Goal: Task Accomplishment & Management: Manage account settings

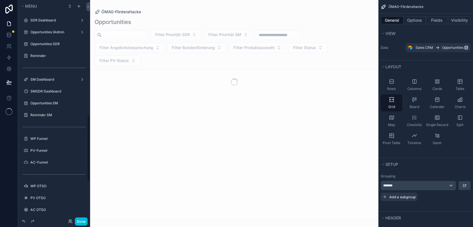
scroll to position [385, 0]
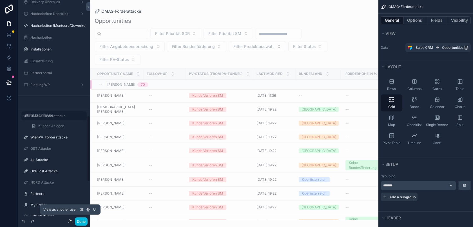
click at [71, 220] on icon at bounding box center [70, 221] width 5 height 5
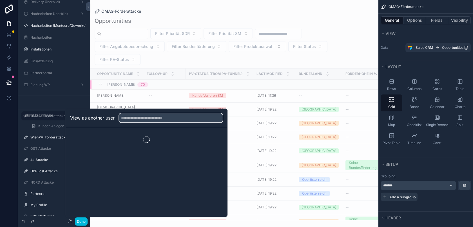
click at [142, 117] on input "text" at bounding box center [171, 117] width 104 height 9
type input "******"
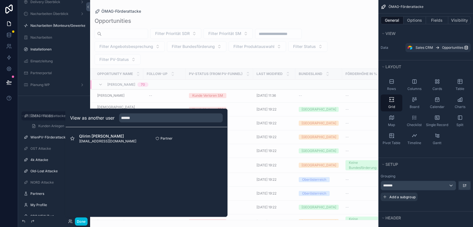
click at [0, 0] on button "Select" at bounding box center [0, 0] width 0 height 0
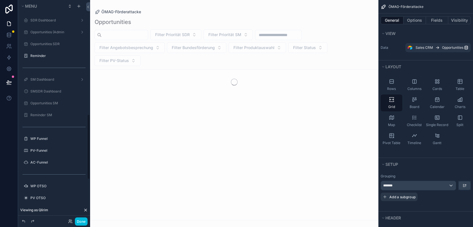
scroll to position [385, 0]
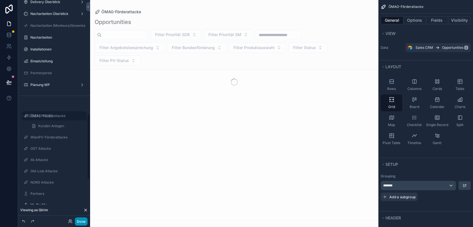
click at [83, 219] on button "Done" at bounding box center [81, 221] width 13 height 8
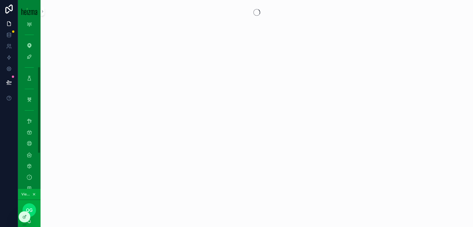
scroll to position [152, 0]
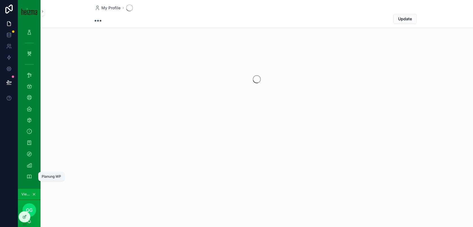
click at [30, 175] on icon "scrollable content" at bounding box center [29, 177] width 6 height 6
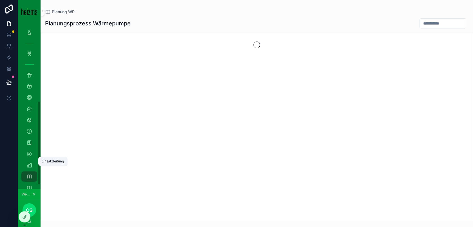
scroll to position [163, 0]
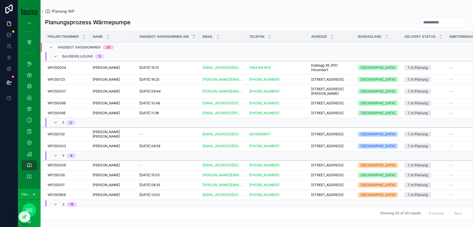
click at [121, 69] on div "[PERSON_NAME] [PERSON_NAME]" at bounding box center [113, 67] width 40 height 5
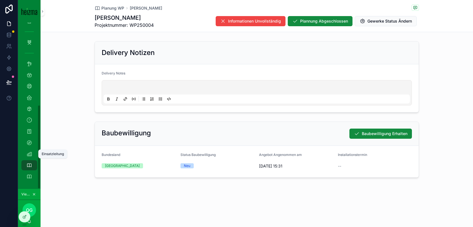
click at [32, 154] on div "Einsatzleitung" at bounding box center [29, 153] width 9 height 9
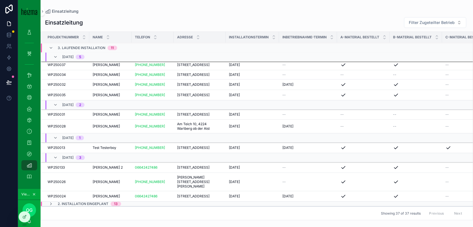
scroll to position [295, 0]
click at [51, 203] on icon "scrollable content" at bounding box center [51, 203] width 5 height 5
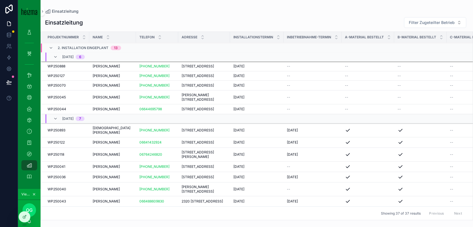
scroll to position [482, 0]
click at [112, 200] on span "[PERSON_NAME]" at bounding box center [106, 201] width 27 height 5
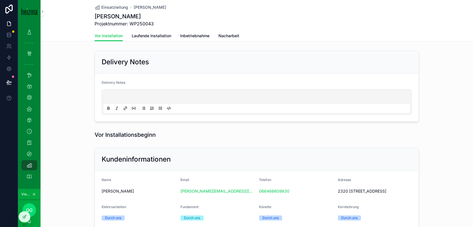
click at [158, 34] on span "Laufende Installation" at bounding box center [151, 36] width 39 height 6
click at [121, 6] on span "Einsatzleitung" at bounding box center [114, 8] width 27 height 6
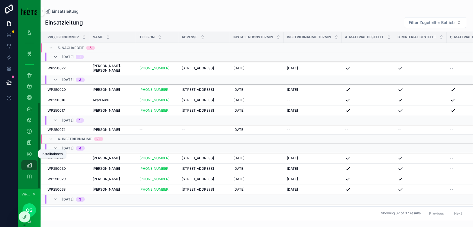
click at [32, 152] on div "Installationen" at bounding box center [29, 153] width 9 height 9
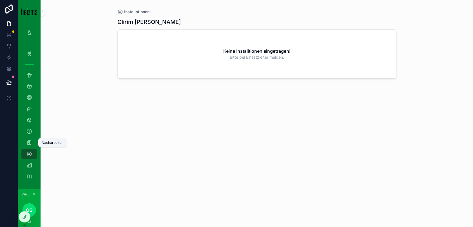
click at [29, 139] on div "Nacharbeiten" at bounding box center [29, 142] width 9 height 9
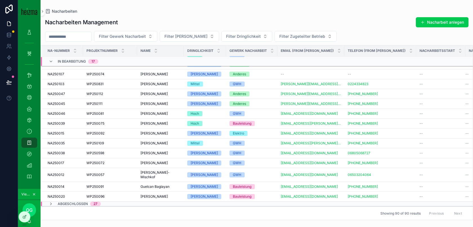
scroll to position [530, 0]
click at [267, 195] on div "Bauleistung" at bounding box center [252, 196] width 45 height 5
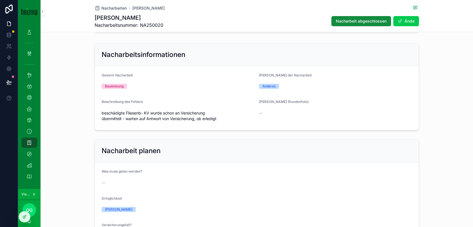
scroll to position [43, 0]
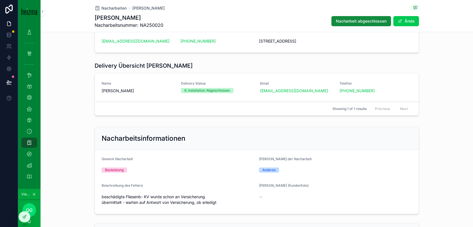
click at [314, 94] on div "[EMAIL_ADDRESS][DOMAIN_NAME]" at bounding box center [296, 91] width 73 height 6
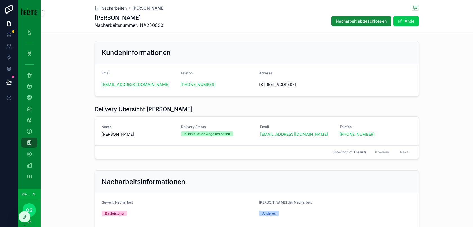
click at [116, 9] on span "Nacharbeiten" at bounding box center [113, 8] width 25 height 6
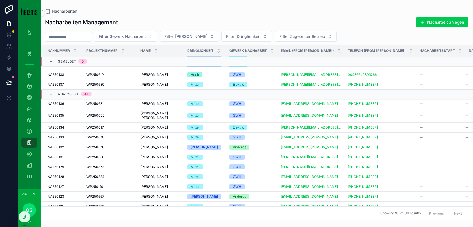
scroll to position [29, 0]
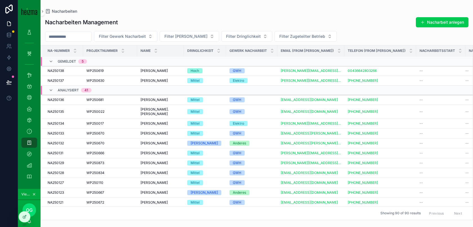
click at [172, 101] on div "[PERSON_NAME] [PERSON_NAME]" at bounding box center [161, 100] width 40 height 5
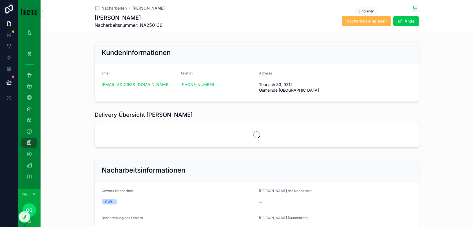
click at [362, 19] on span "Nacharbeit einplanen" at bounding box center [367, 21] width 40 height 6
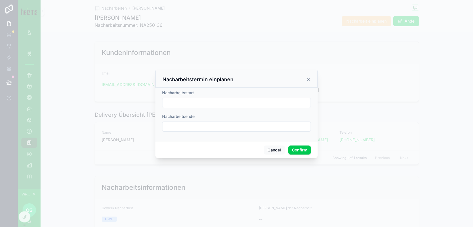
click at [307, 81] on icon at bounding box center [308, 79] width 5 height 5
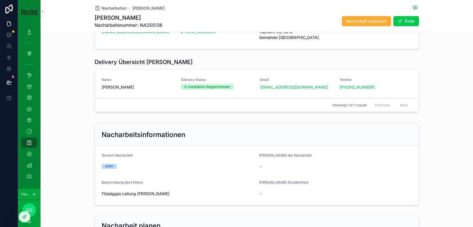
scroll to position [55, 0]
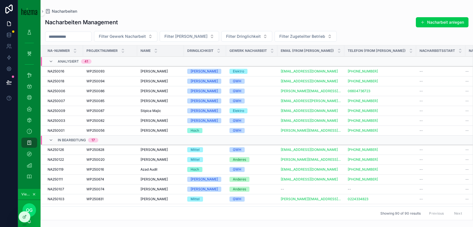
scroll to position [418, 0]
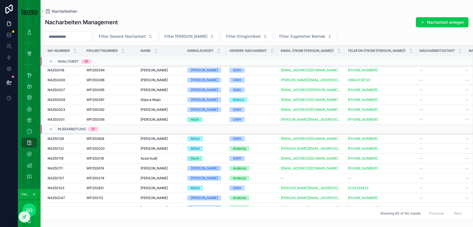
click at [173, 141] on div "[PERSON_NAME] [PERSON_NAME]" at bounding box center [161, 138] width 40 height 5
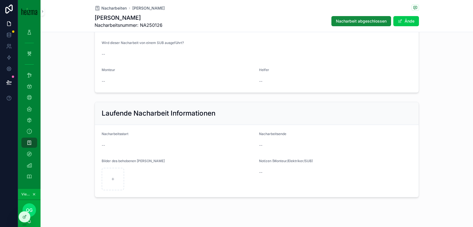
scroll to position [362, 0]
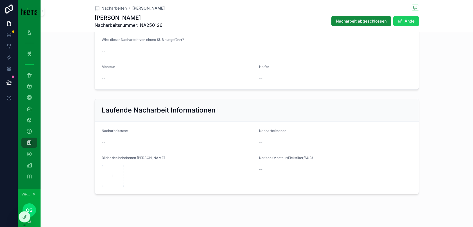
click at [402, 22] on button "Ände" at bounding box center [407, 21] width 26 height 10
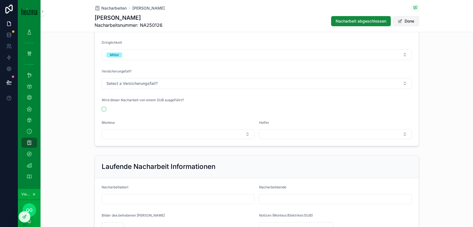
scroll to position [426, 0]
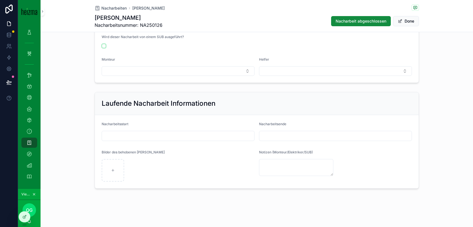
click at [291, 134] on input "scrollable content" at bounding box center [336, 136] width 152 height 8
click at [227, 138] on input "scrollable content" at bounding box center [178, 136] width 152 height 8
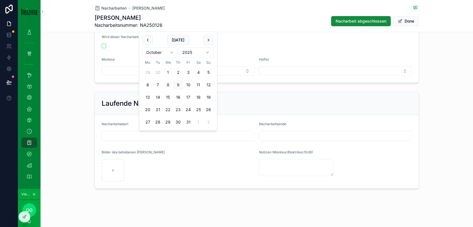
click at [244, 170] on div "scrollable content" at bounding box center [178, 170] width 153 height 23
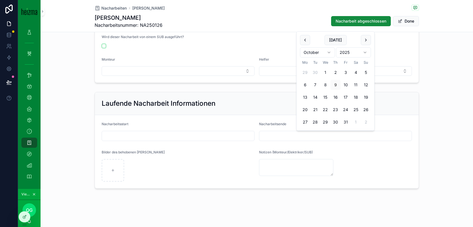
click at [304, 136] on input "scrollable content" at bounding box center [336, 136] width 152 height 8
click at [288, 171] on textarea "scrollable content" at bounding box center [296, 167] width 74 height 17
click at [158, 155] on div "Bilder des behobenen [PERSON_NAME]" at bounding box center [178, 153] width 153 height 7
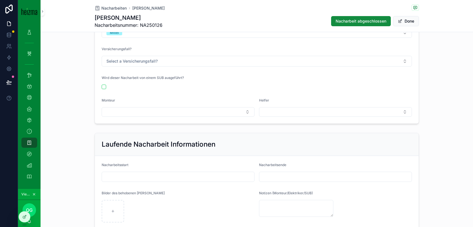
scroll to position [384, 0]
click at [410, 23] on button "Done" at bounding box center [406, 21] width 26 height 10
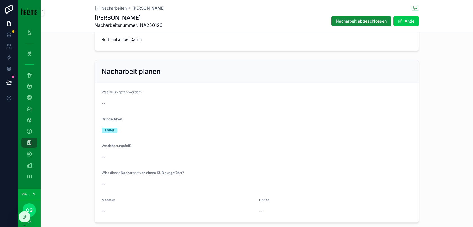
scroll to position [0, 0]
